Goal: Complete application form: Complete application form

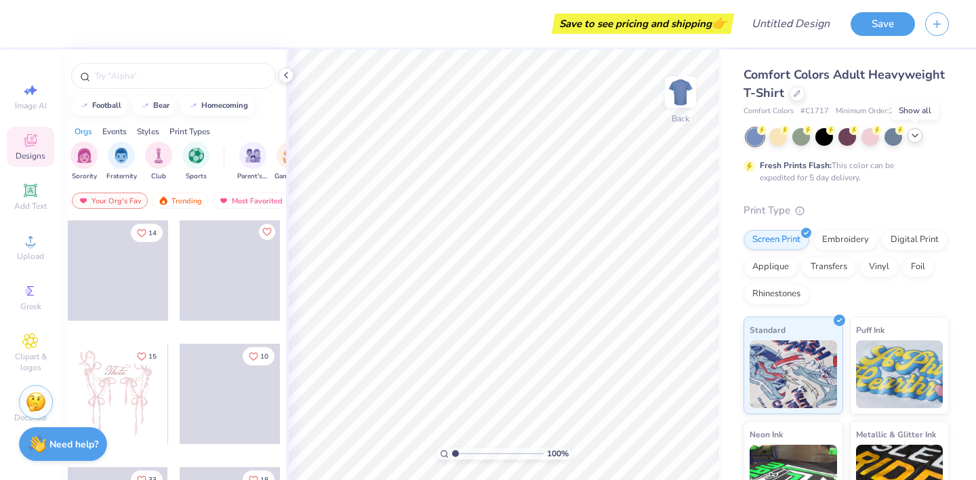
click at [915, 138] on icon at bounding box center [915, 135] width 11 height 11
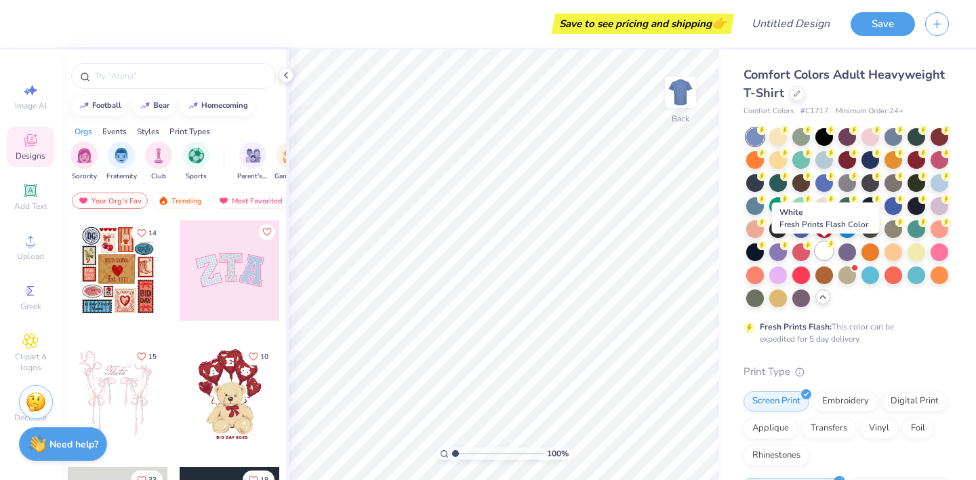
click at [830, 250] on div at bounding box center [825, 251] width 18 height 18
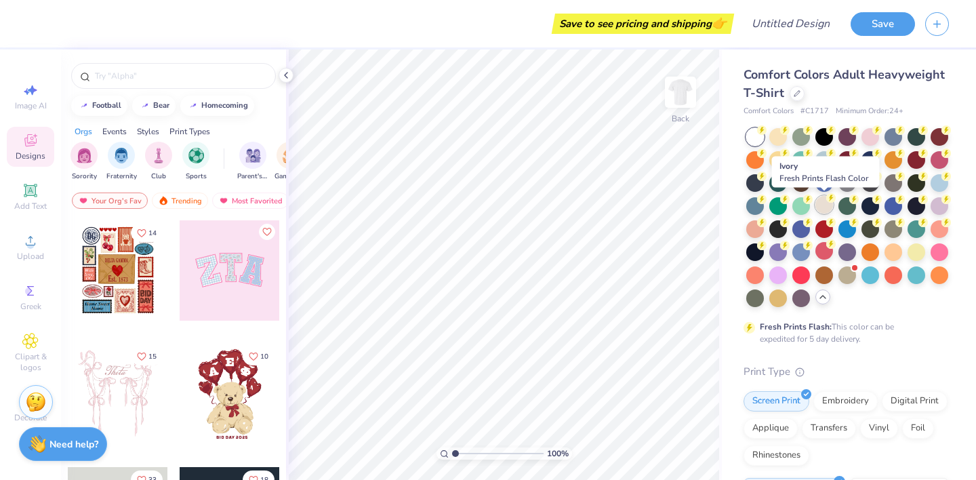
click at [825, 202] on div at bounding box center [825, 205] width 18 height 18
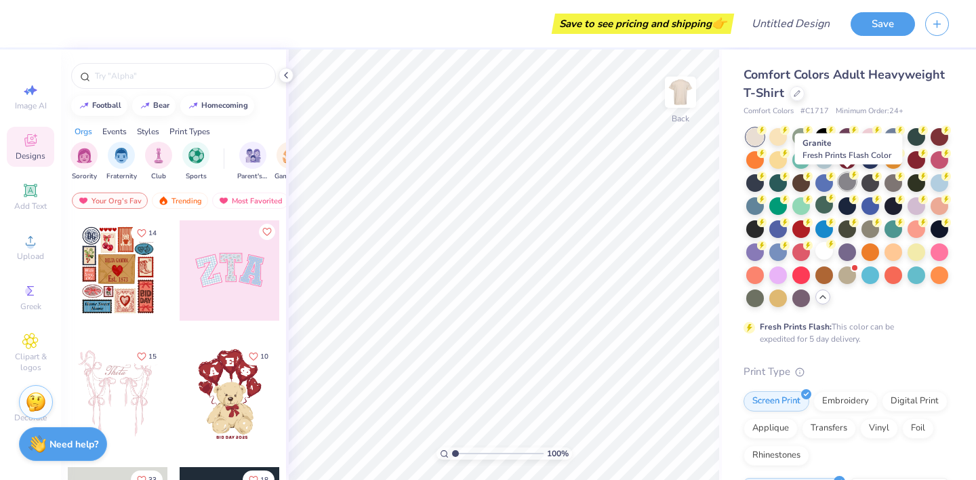
click at [846, 180] on div at bounding box center [848, 182] width 18 height 18
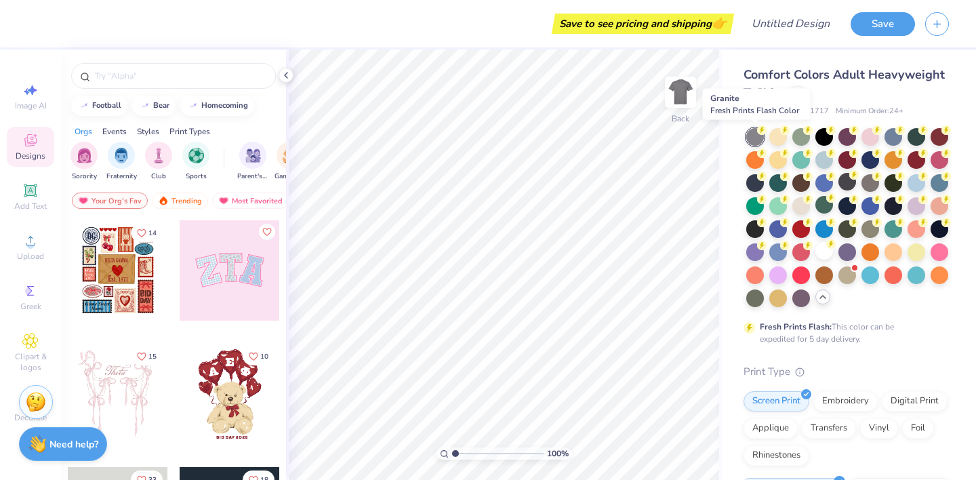
click at [755, 143] on div at bounding box center [756, 137] width 18 height 18
click at [876, 184] on div at bounding box center [871, 182] width 18 height 18
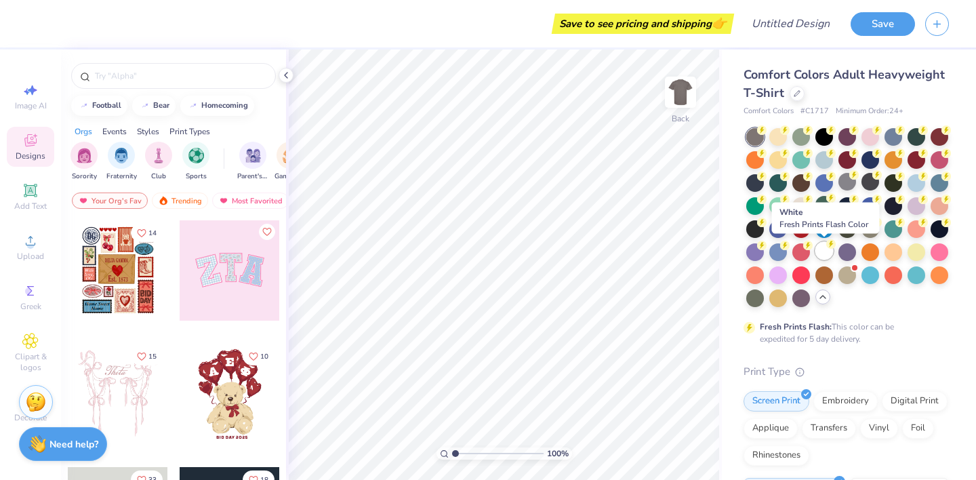
click at [767, 135] on circle at bounding box center [761, 129] width 9 height 9
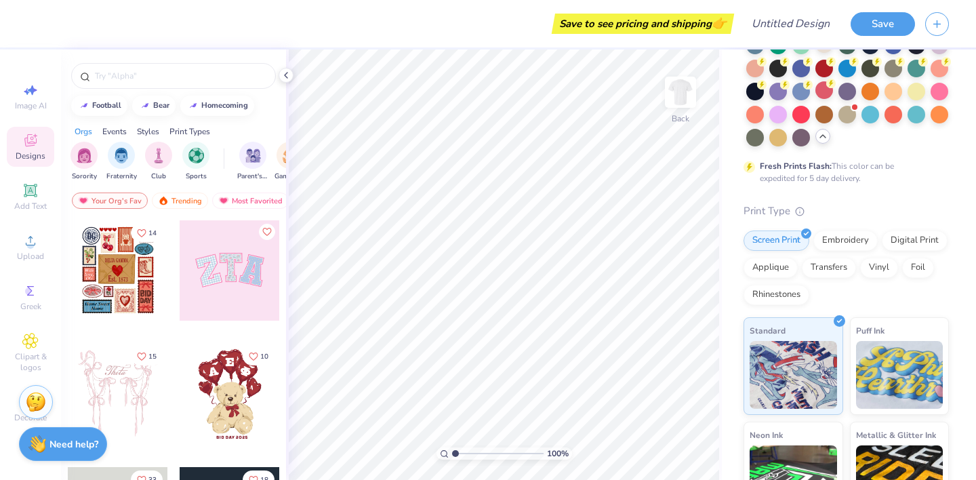
scroll to position [304, 0]
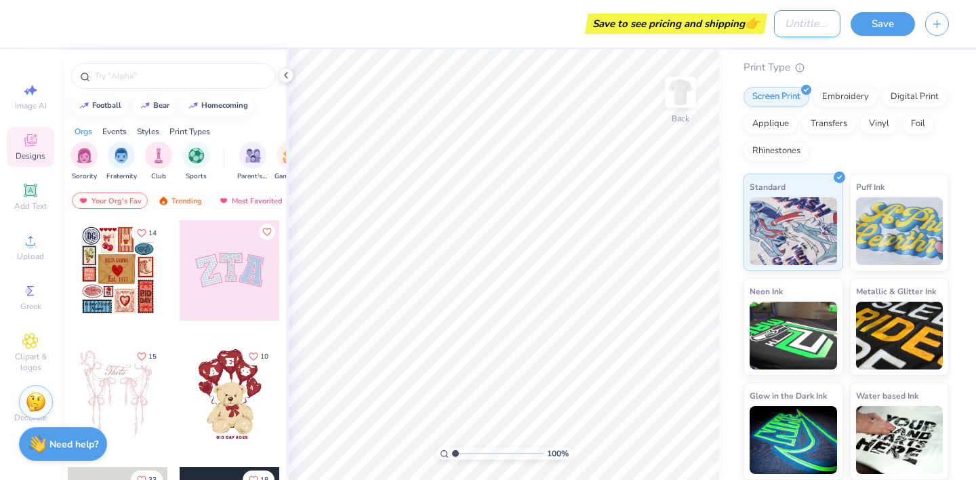
click at [813, 17] on input "Design Title" at bounding box center [807, 23] width 66 height 27
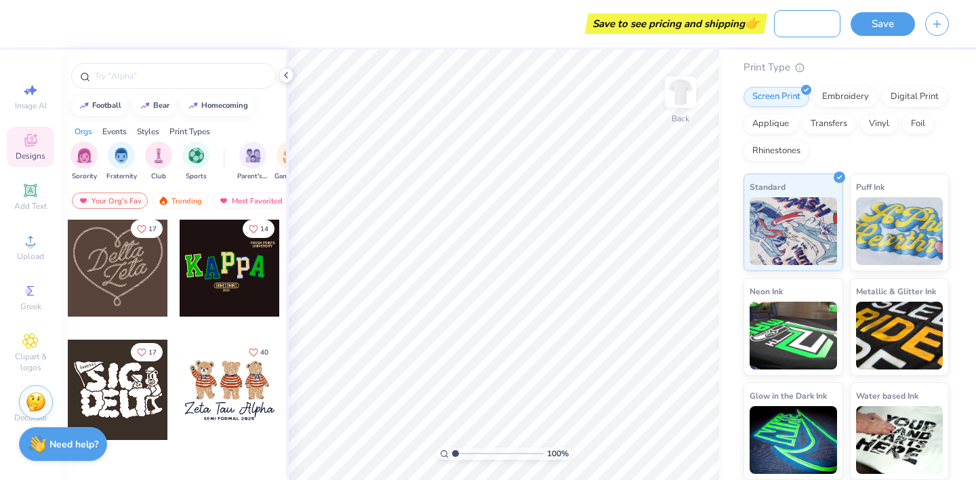
scroll to position [0, 0]
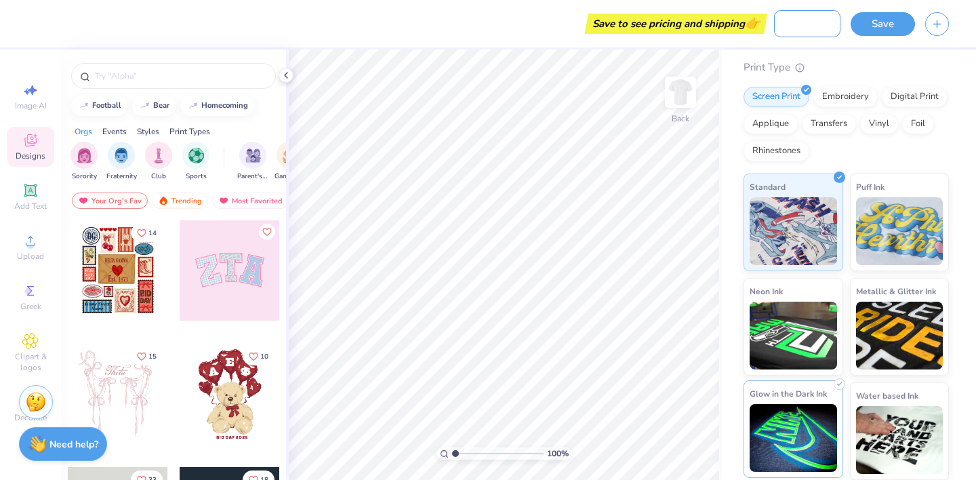
type input "Best Buddies 2025"
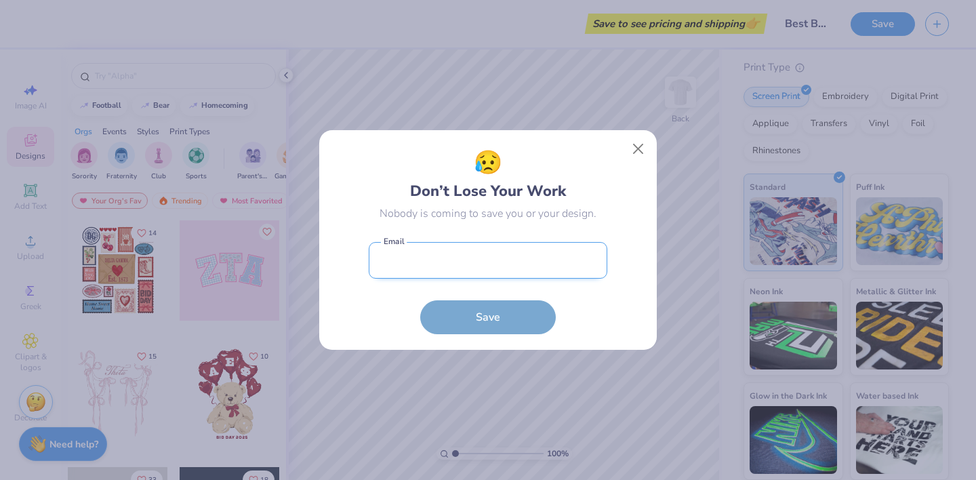
click at [512, 252] on input "email" at bounding box center [488, 260] width 239 height 37
type input "[EMAIL_ADDRESS][DOMAIN_NAME]"
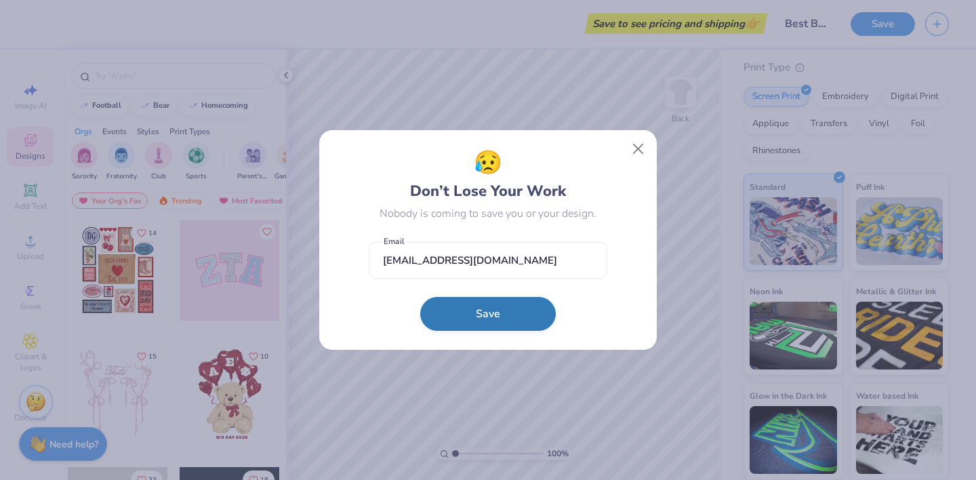
click at [507, 315] on button "Save" at bounding box center [488, 314] width 136 height 34
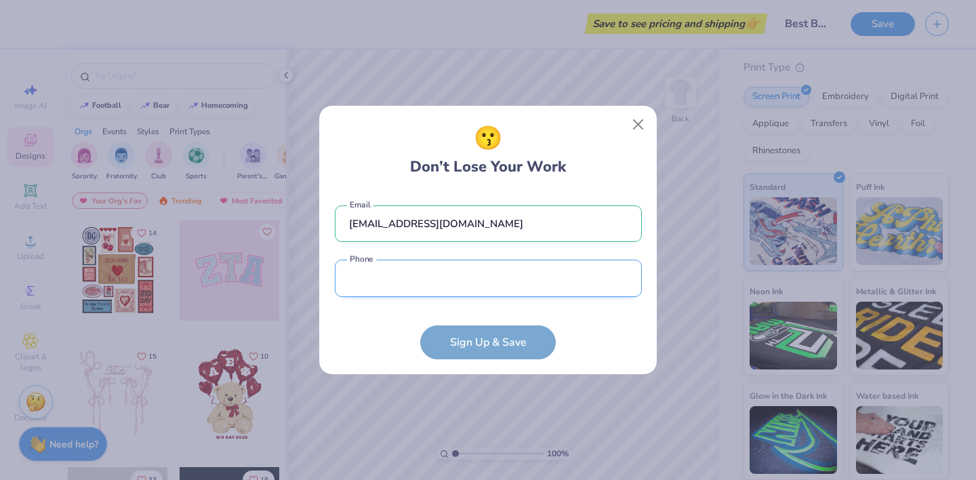
click at [478, 290] on input "tel" at bounding box center [488, 278] width 307 height 37
type input "[PHONE_NUMBER]"
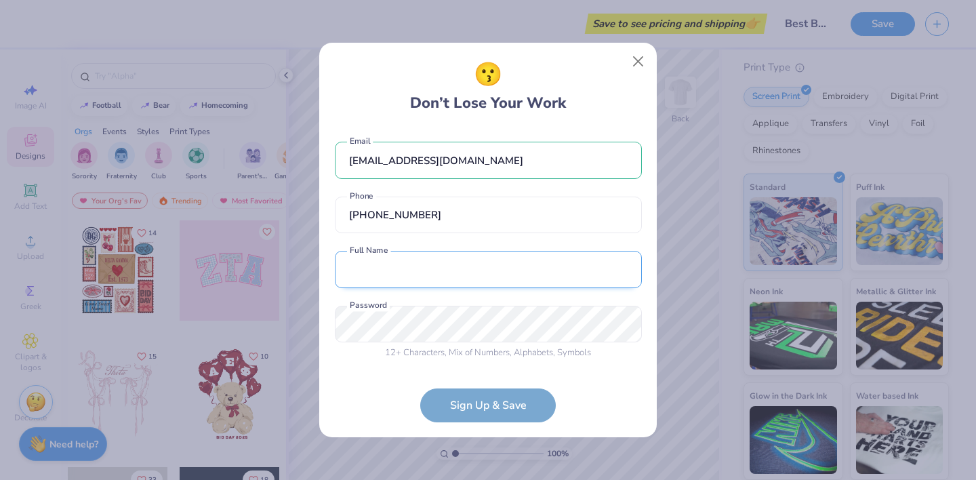
click at [450, 274] on input "text" at bounding box center [488, 269] width 307 height 37
type input "[PERSON_NAME]"
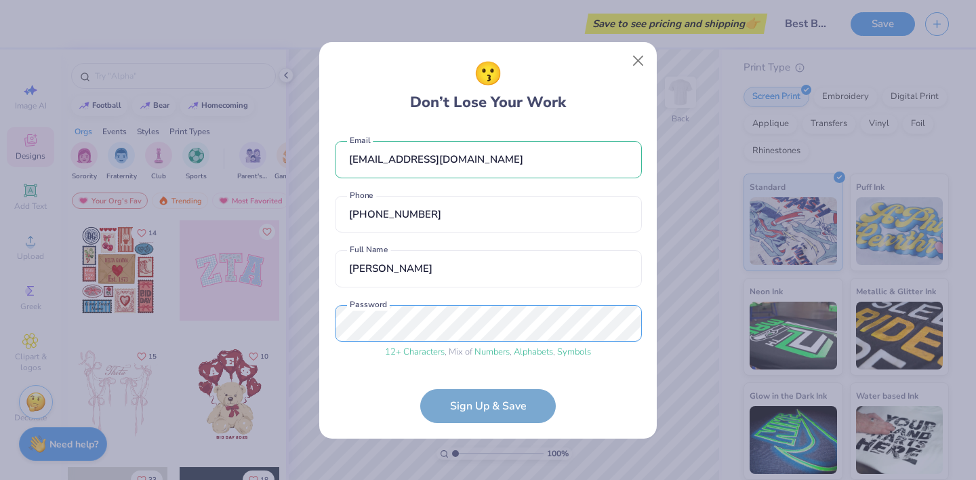
scroll to position [49, 0]
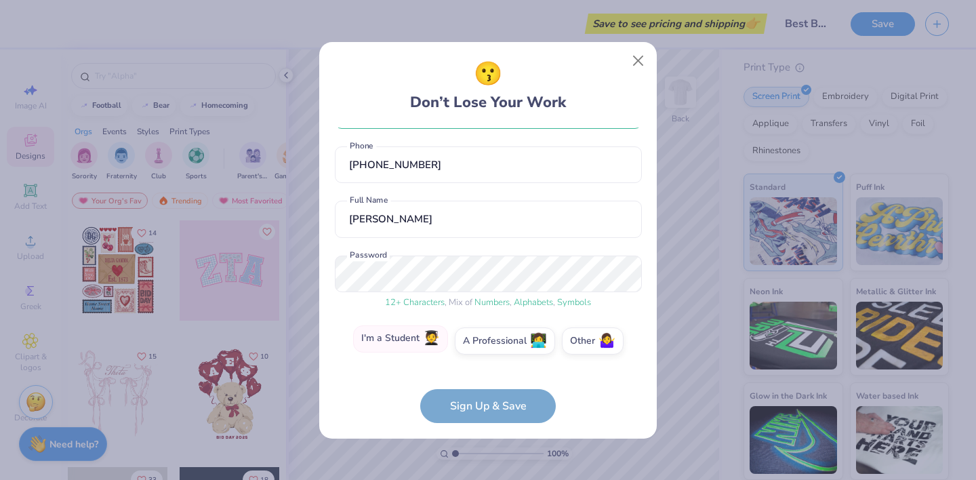
click at [404, 344] on label "I'm a Student 🧑‍🎓" at bounding box center [400, 338] width 95 height 27
click at [484, 389] on input "I'm a Student 🧑‍🎓" at bounding box center [488, 393] width 9 height 9
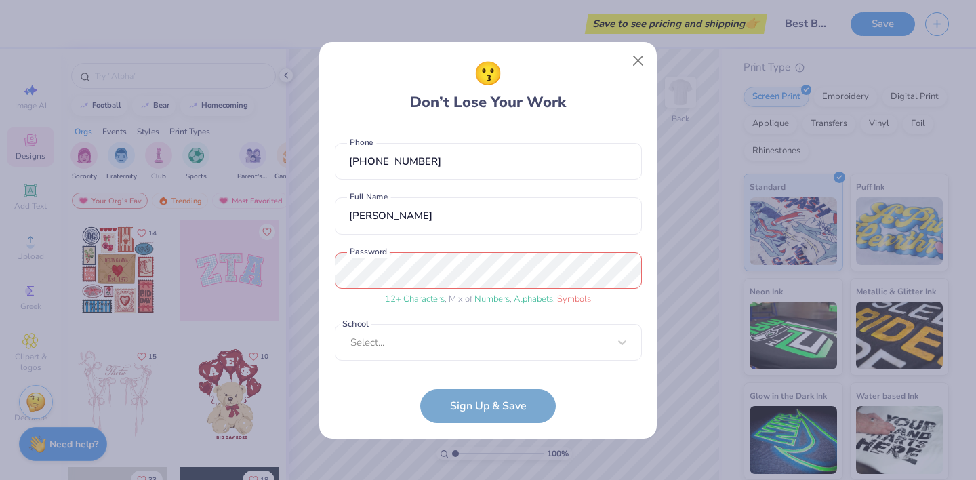
scroll to position [104, 0]
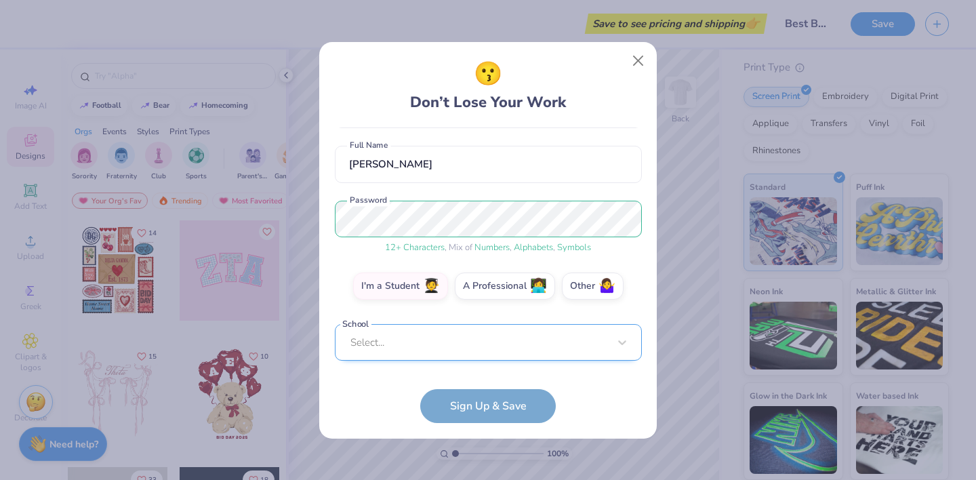
click at [426, 349] on div "Select..." at bounding box center [488, 342] width 307 height 37
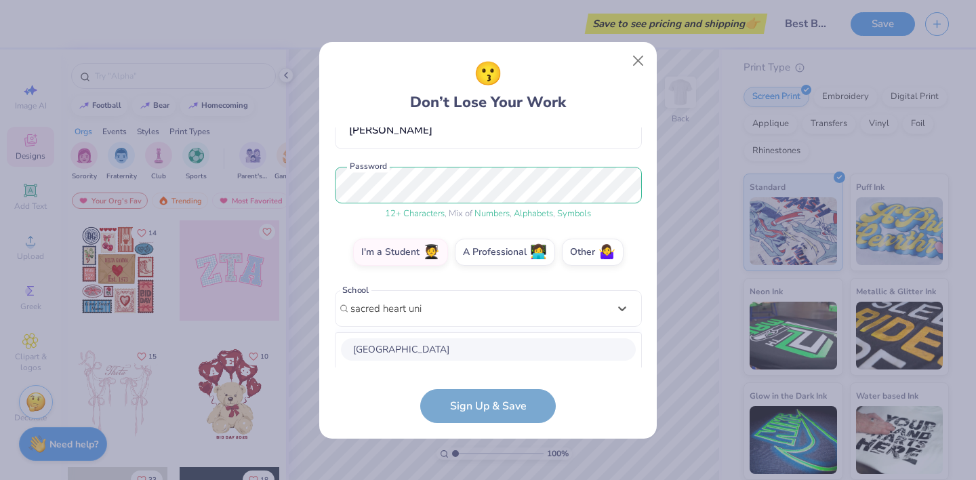
scroll to position [308, 0]
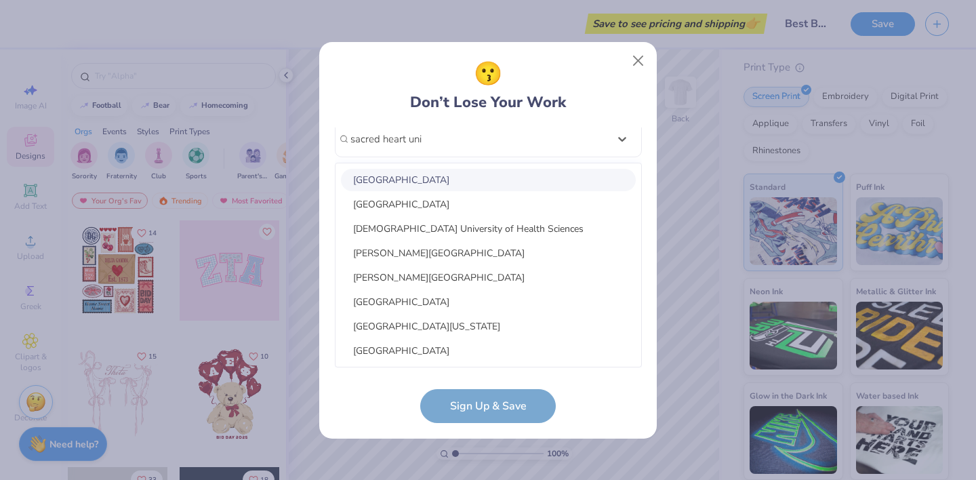
click at [450, 178] on div "[GEOGRAPHIC_DATA]" at bounding box center [488, 180] width 295 height 22
type input "sacred heart uni"
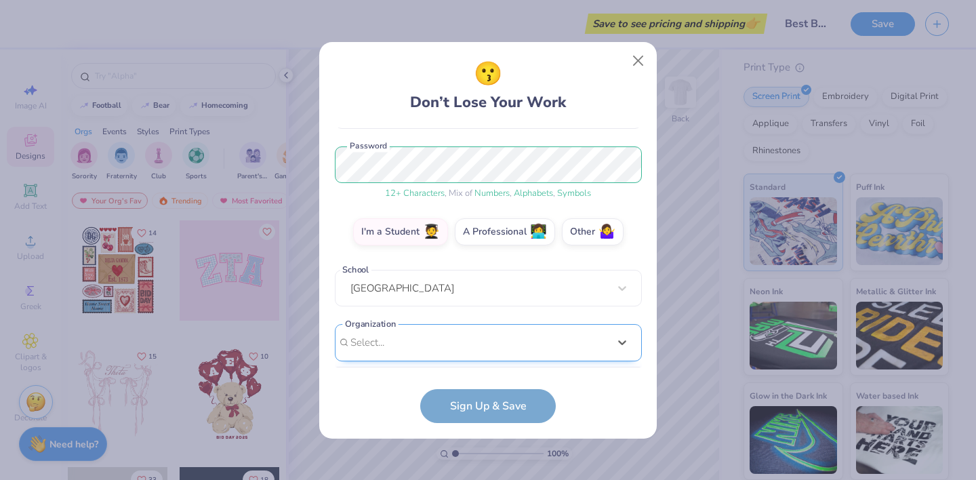
scroll to position [362, 0]
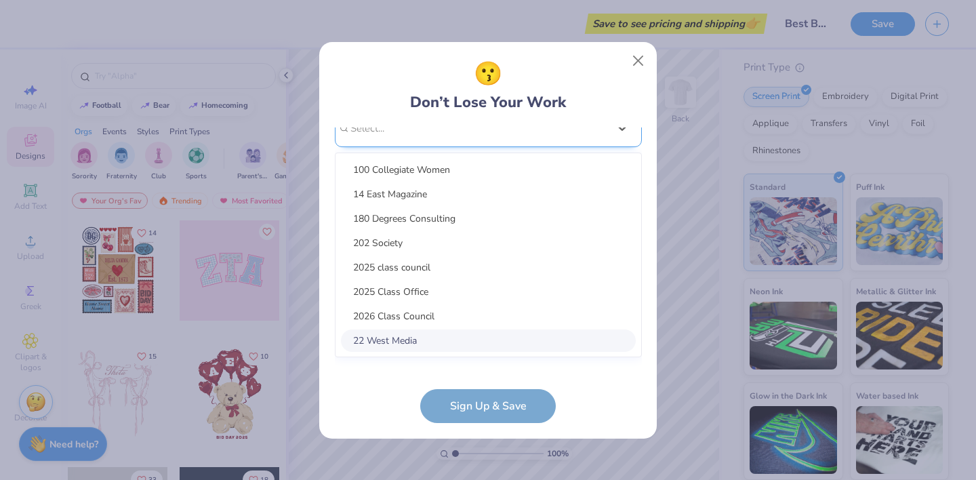
click at [475, 347] on div "option focused, 8 of 15. 15 results available. Use Up and Down to choose option…" at bounding box center [488, 233] width 307 height 247
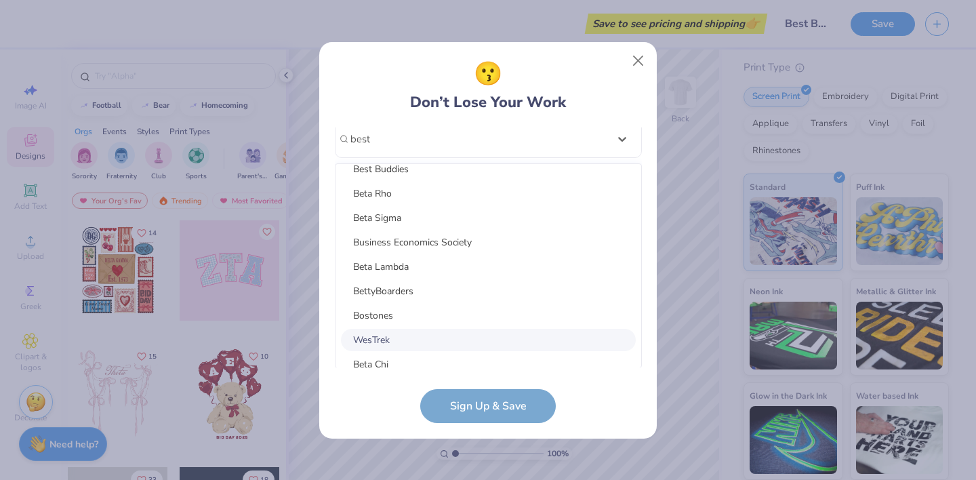
scroll to position [0, 0]
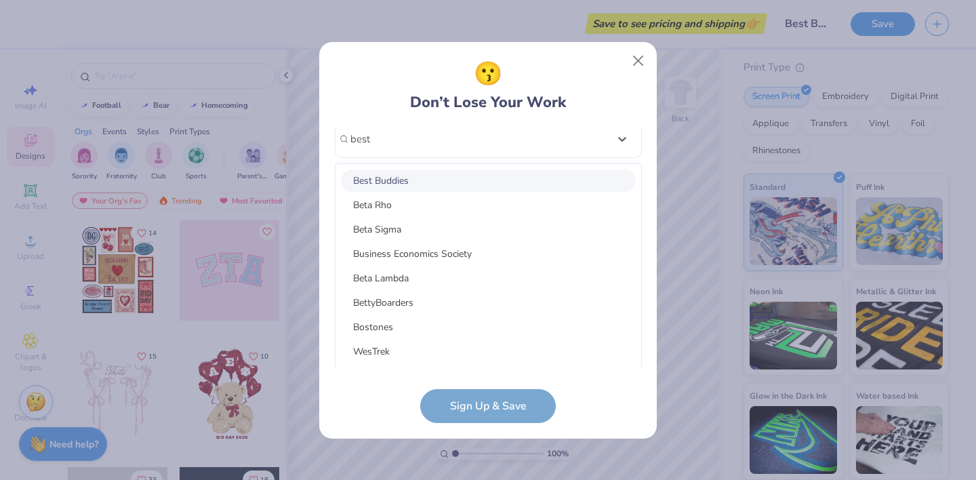
click at [415, 172] on div "Best Buddies" at bounding box center [488, 181] width 295 height 22
type input "best"
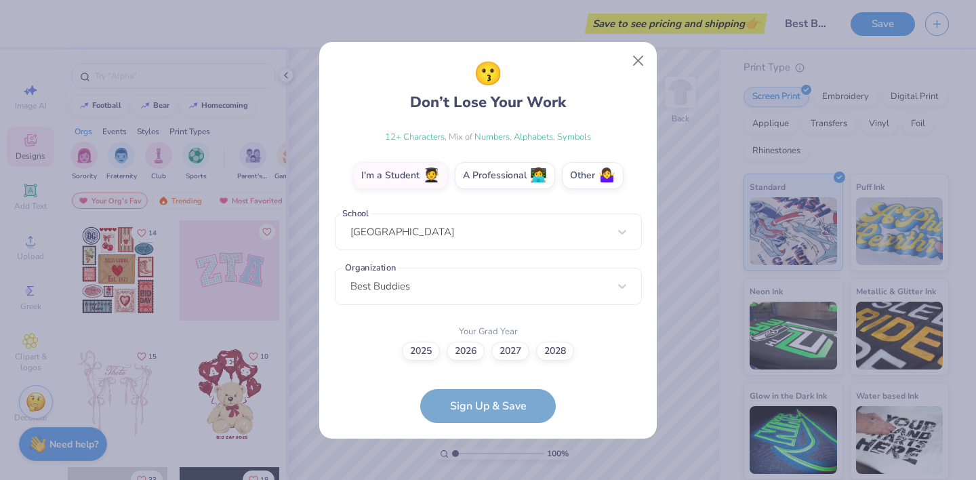
scroll to position [214, 0]
click at [521, 346] on label "2027" at bounding box center [511, 349] width 38 height 19
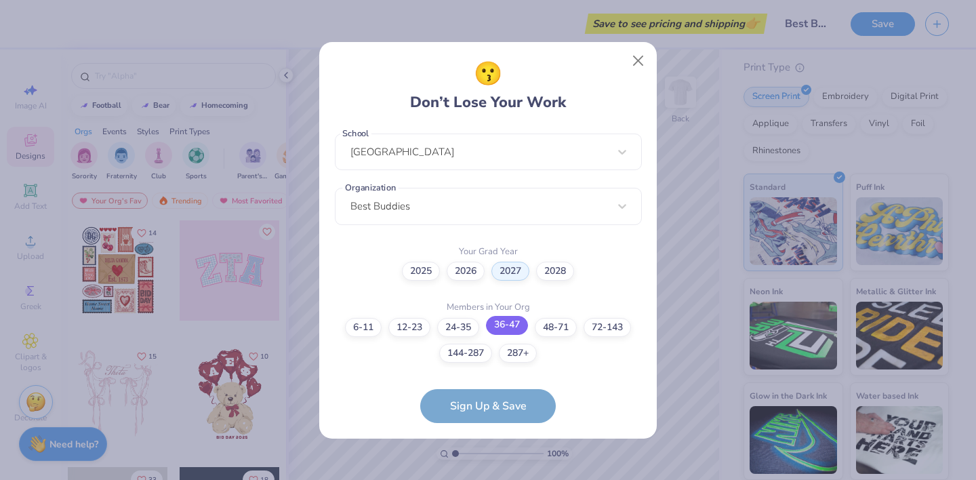
click at [523, 325] on label "36-47" at bounding box center [507, 325] width 42 height 19
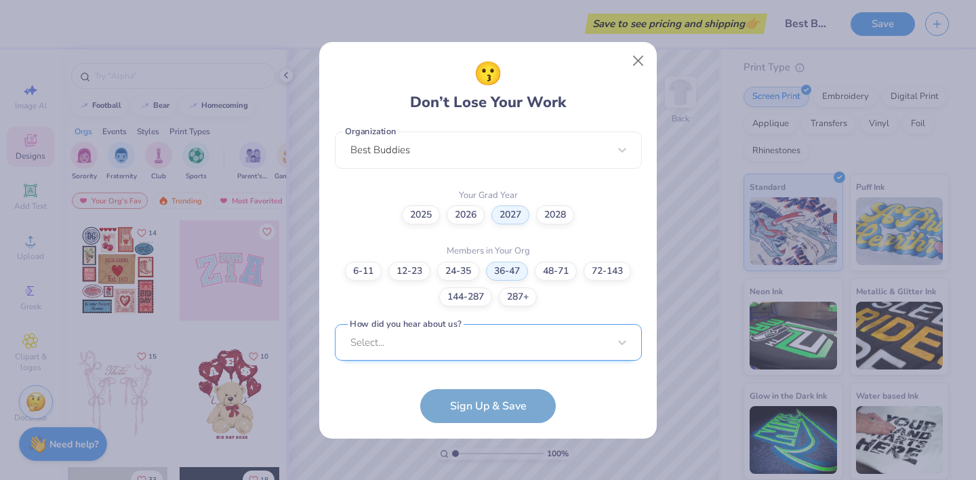
click at [507, 346] on div "Select..." at bounding box center [488, 342] width 307 height 37
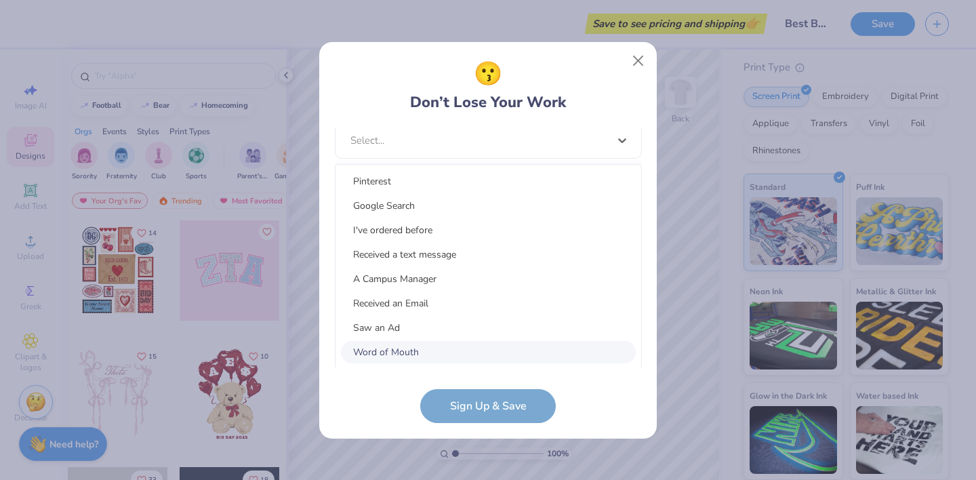
click at [449, 355] on div "Word of Mouth" at bounding box center [488, 352] width 295 height 22
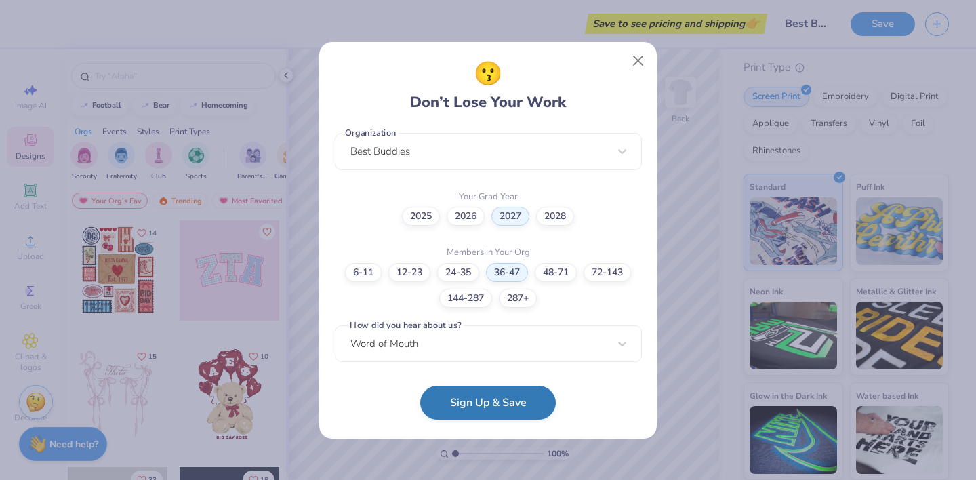
click at [500, 402] on button "Sign Up & Save" at bounding box center [488, 403] width 136 height 34
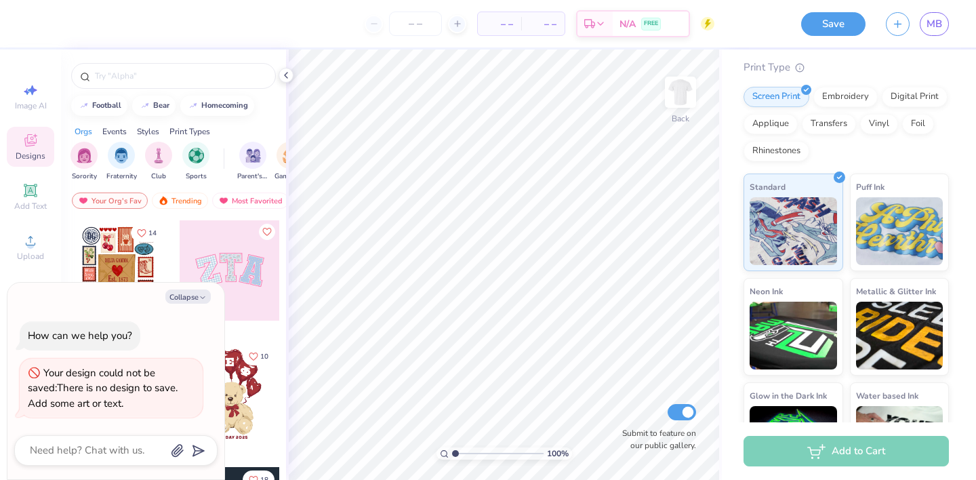
scroll to position [0, 0]
click at [201, 298] on icon "button" at bounding box center [203, 298] width 8 height 8
type textarea "x"
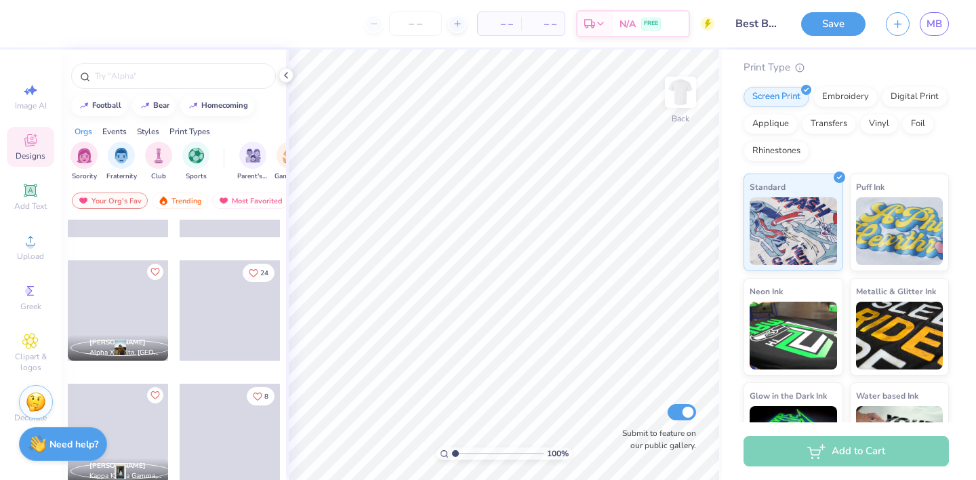
scroll to position [1445, 0]
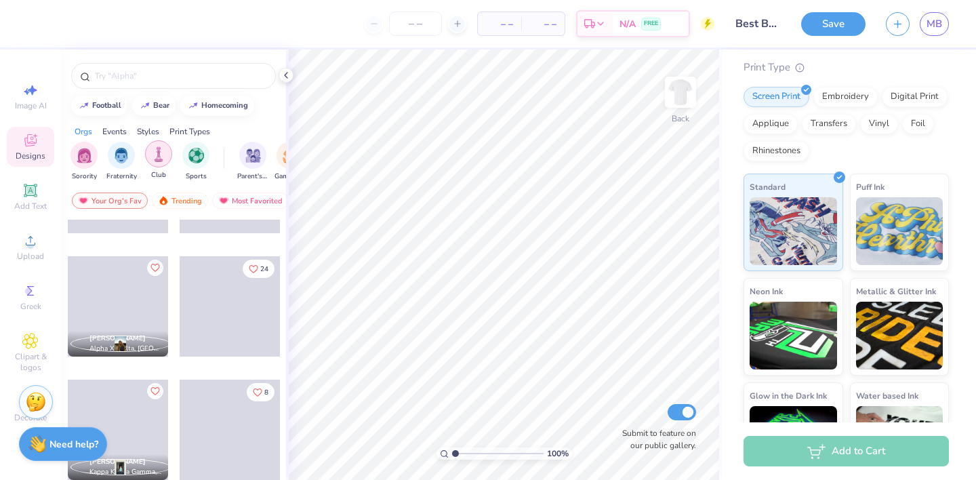
click at [162, 153] on img "filter for Club" at bounding box center [158, 154] width 15 height 16
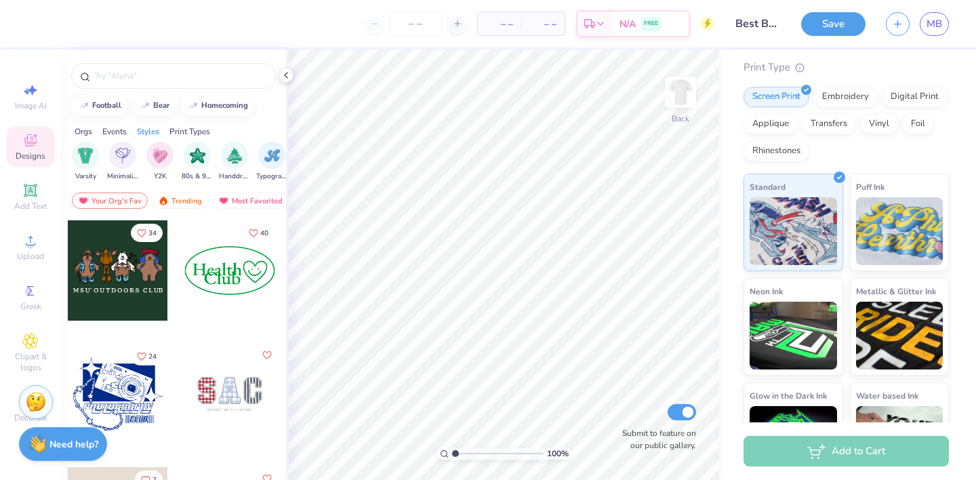
scroll to position [0, 710]
click at [333, 39] on div "– – Per Item – – Total Est. Delivery N/A FREE" at bounding box center [375, 23] width 677 height 47
